Goal: Task Accomplishment & Management: Complete application form

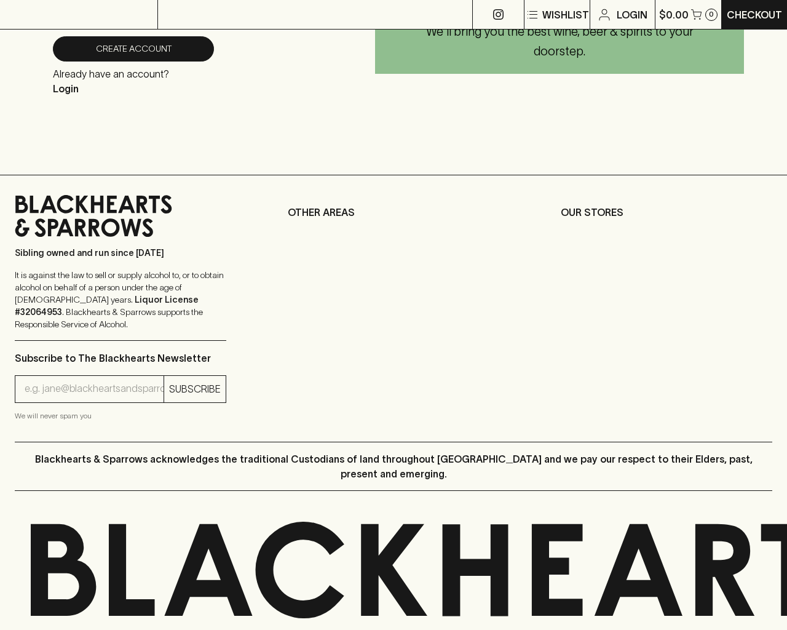
scroll to position [508, 0]
type input "xpkLoRel"
type input "[EMAIL_ADDRESS]"
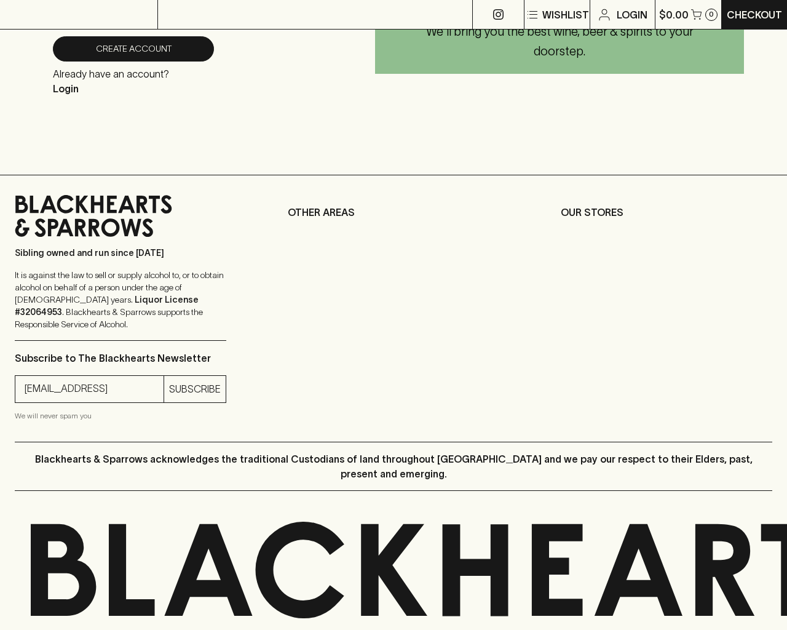
type input "1"
checkbox input "false"
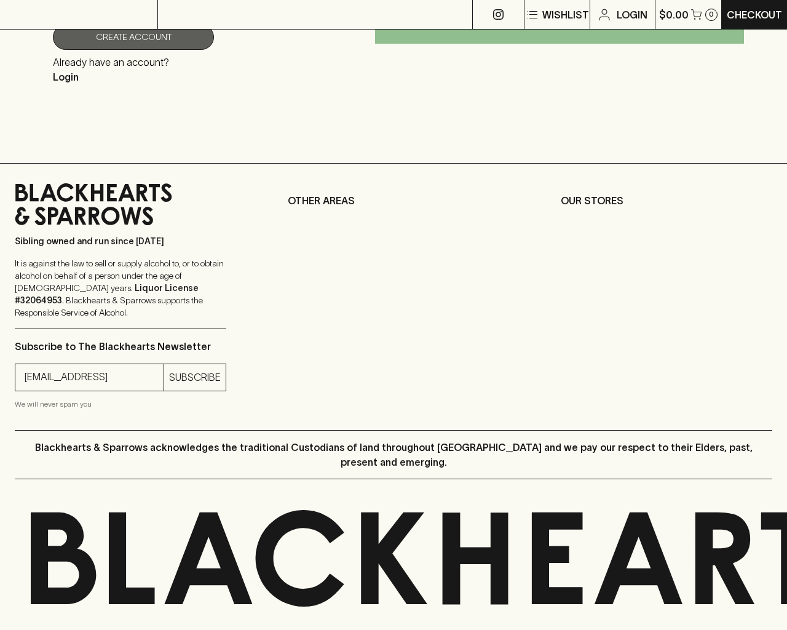
scroll to position [545, 0]
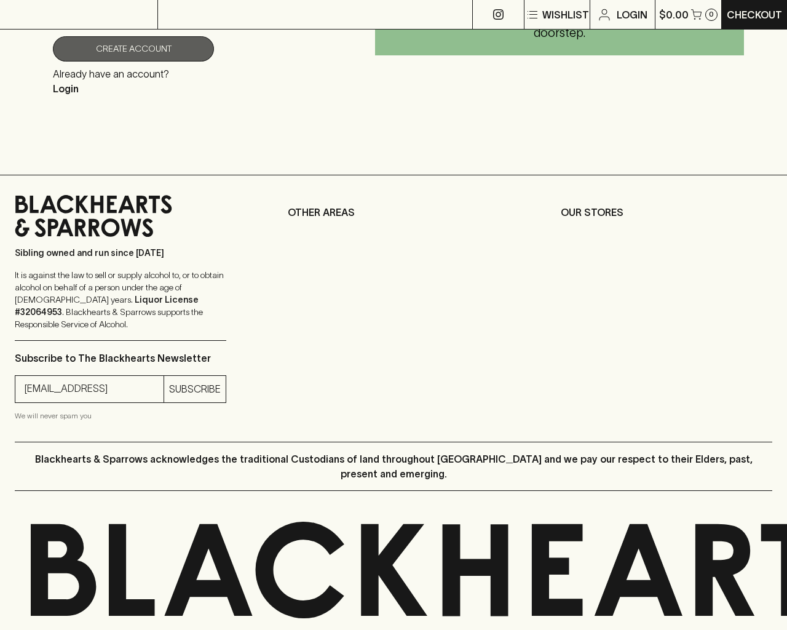
type input "e"
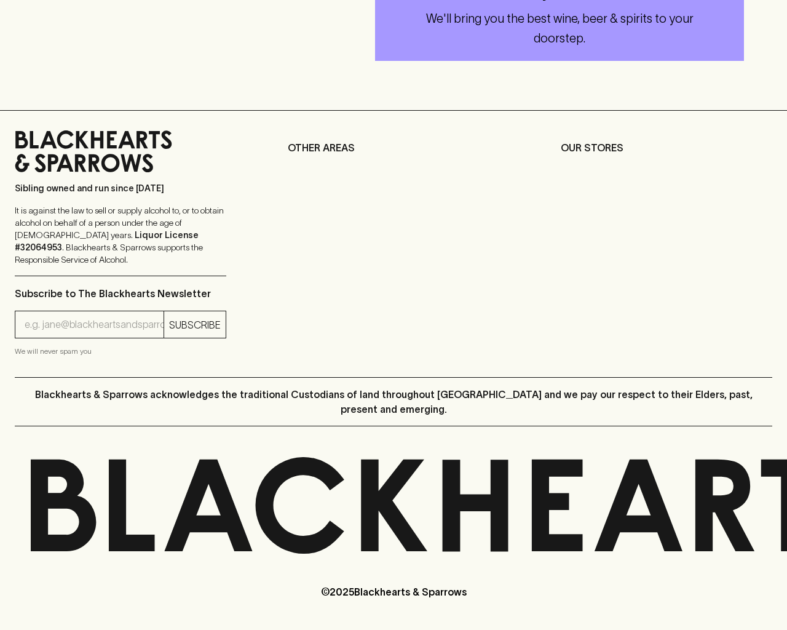
scroll to position [405, 0]
